Goal: Navigation & Orientation: Find specific page/section

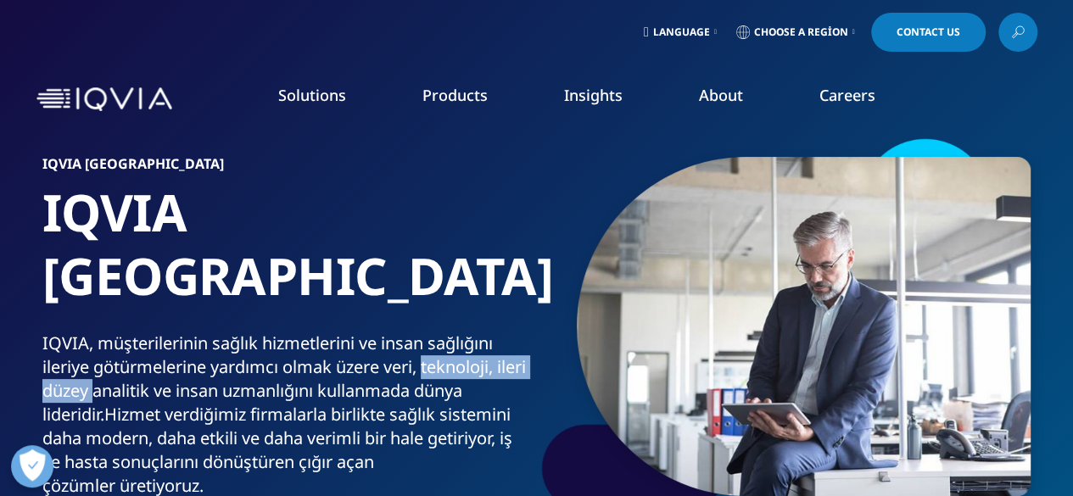
drag, startPoint x: 131, startPoint y: 317, endPoint x: 426, endPoint y: 292, distance: 296.3
click at [426, 332] on div "IQVIA, müşterilerinin sağlık hizmetlerini ve insan sağlığını ileriye götürmeler…" at bounding box center [286, 415] width 488 height 166
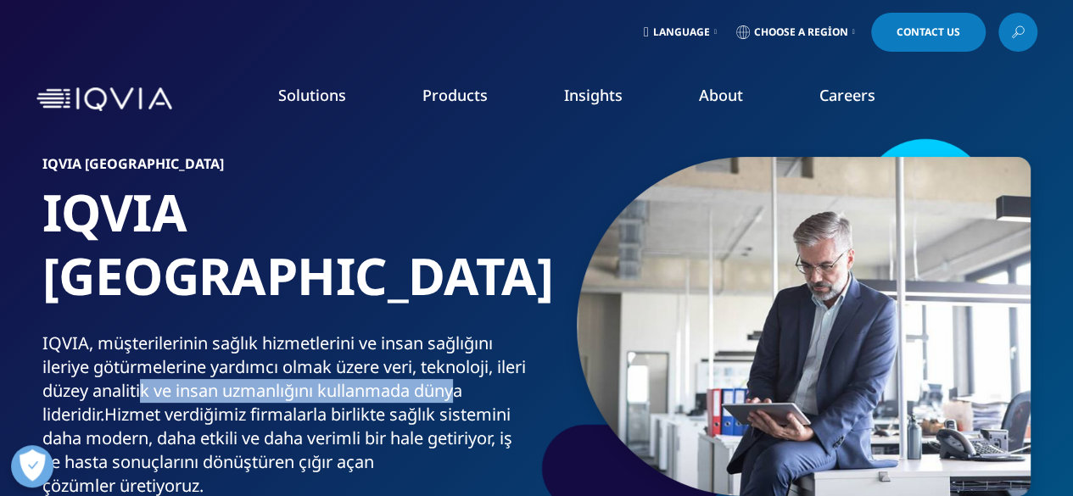
drag, startPoint x: 175, startPoint y: 339, endPoint x: 499, endPoint y: 326, distance: 324.4
click at [499, 332] on div "IQVIA, müşterilerinin sağlık hizmetlerini ve insan sağlığını ileriye götürmeler…" at bounding box center [286, 415] width 488 height 166
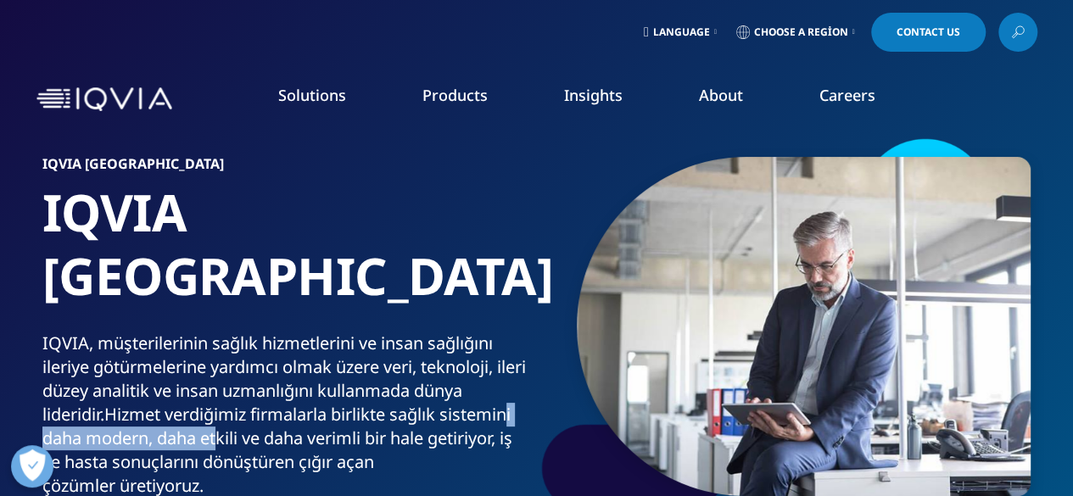
drag, startPoint x: 443, startPoint y: 349, endPoint x: 514, endPoint y: 348, distance: 71.3
click at [514, 348] on div "IQVIA, müşterilerinin sağlık hizmetlerini ve insan sağlığını ileriye götürmeler…" at bounding box center [286, 415] width 488 height 166
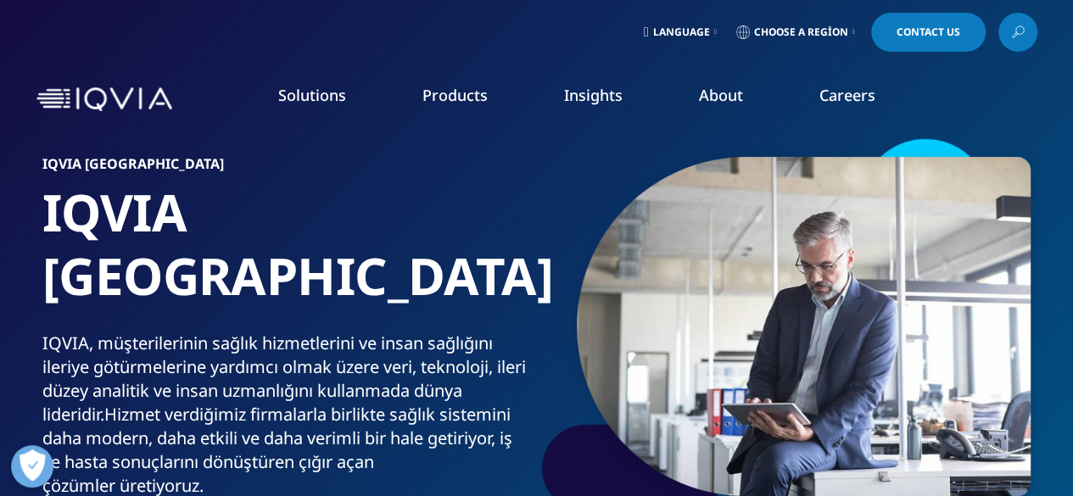
drag, startPoint x: 582, startPoint y: 164, endPoint x: 604, endPoint y: 121, distance: 47.8
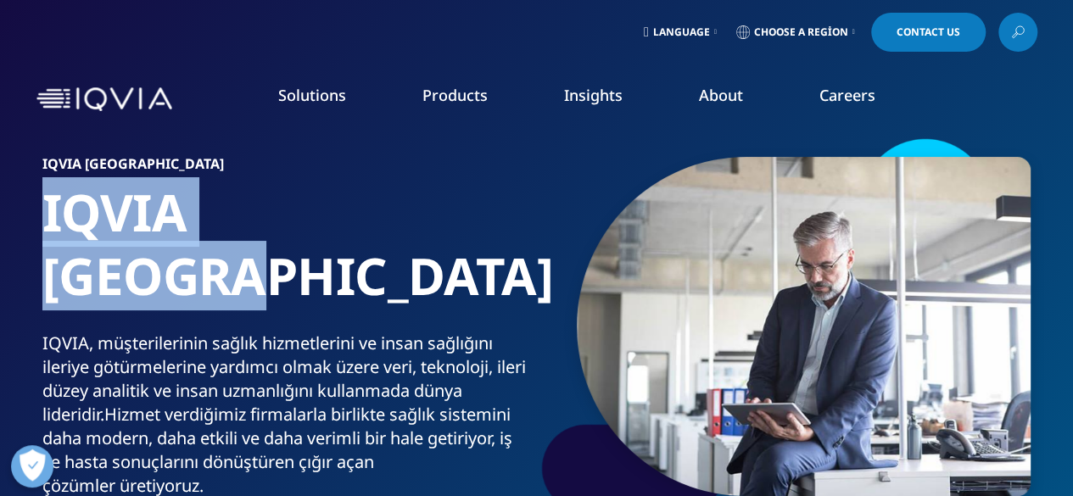
drag, startPoint x: 32, startPoint y: 202, endPoint x: 290, endPoint y: 211, distance: 258.1
click at [449, 189] on section "IQVIA ​Türkiye IQVIA Türkiye IQVIA, müşterilerinin sağlık hizmetlerini ve insan…" at bounding box center [536, 307] width 1073 height 614
